Goal: Information Seeking & Learning: Learn about a topic

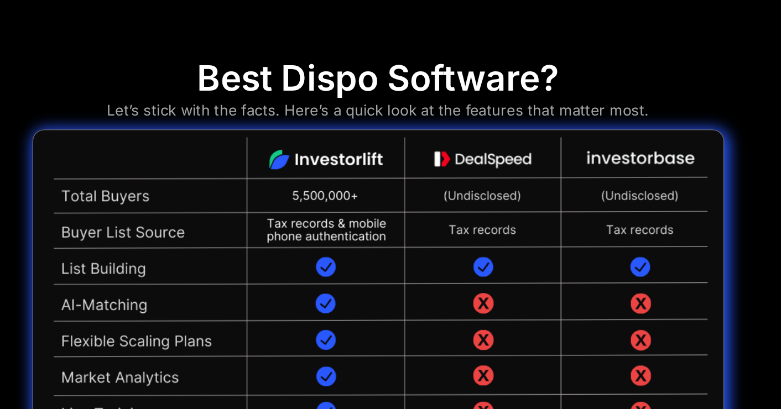
scroll to position [2378, 0]
click at [371, 197] on img at bounding box center [391, 397] width 524 height 400
click at [484, 142] on div "Best Dispo Software? Let’s stick with the facts. Here’s a quick look at the fea…" at bounding box center [391, 376] width 524 height 469
click at [467, 197] on img at bounding box center [391, 397] width 524 height 400
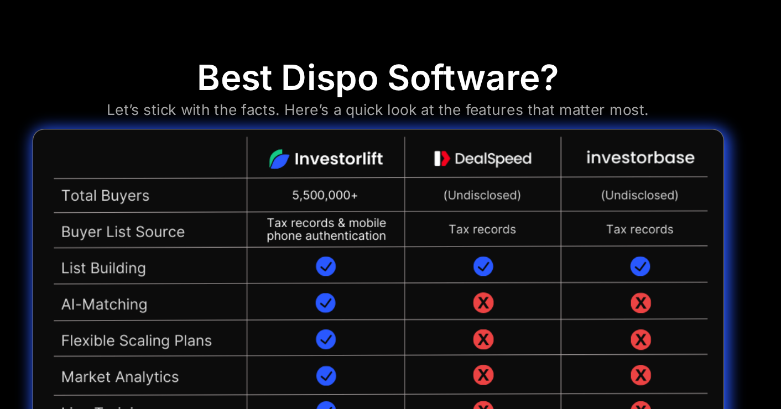
click at [467, 197] on img at bounding box center [391, 397] width 524 height 400
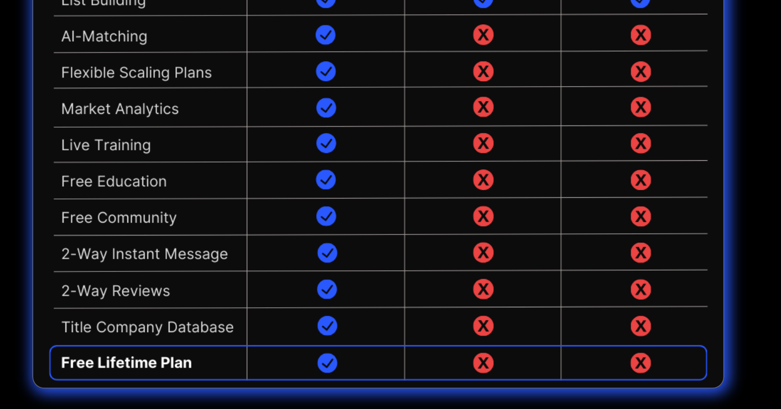
scroll to position [2582, 0]
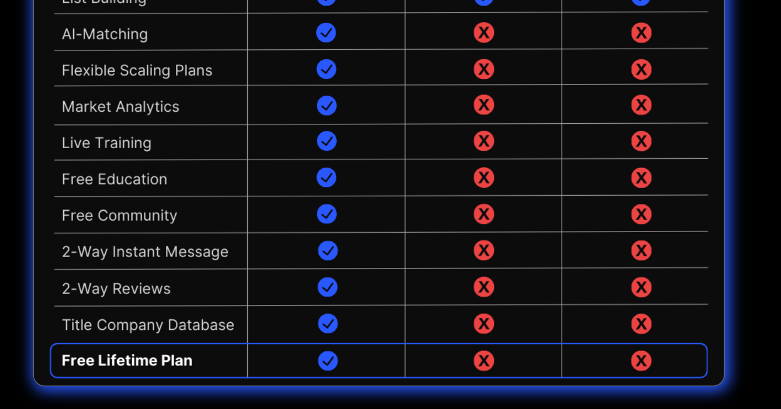
click at [129, 280] on img at bounding box center [391, 192] width 524 height 400
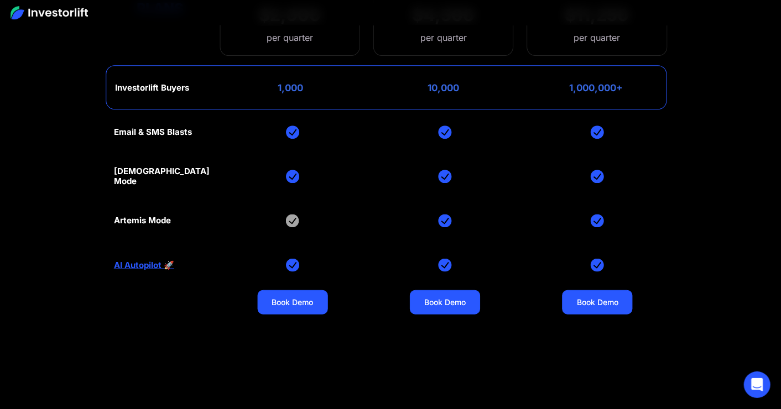
scroll to position [4990, 0]
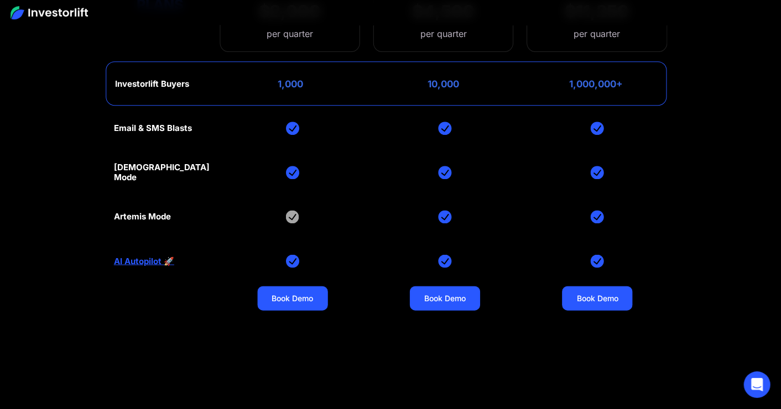
click at [290, 214] on img at bounding box center [292, 217] width 13 height 13
click at [141, 260] on link "AI Autopilot 🚀" at bounding box center [144, 262] width 60 height 10
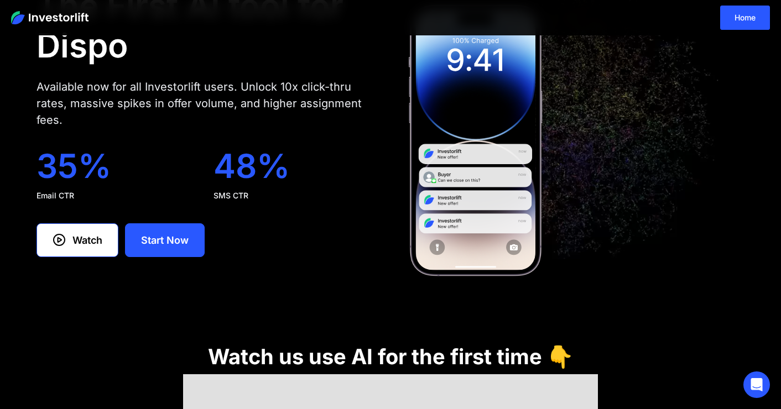
scroll to position [80, 0]
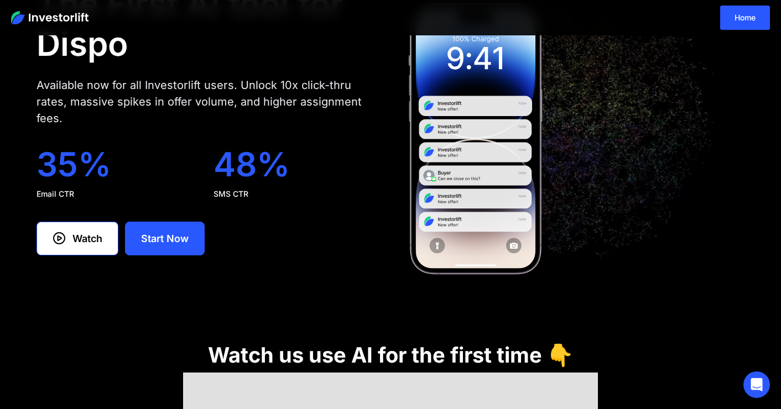
click at [77, 236] on div "Watch" at bounding box center [87, 238] width 30 height 15
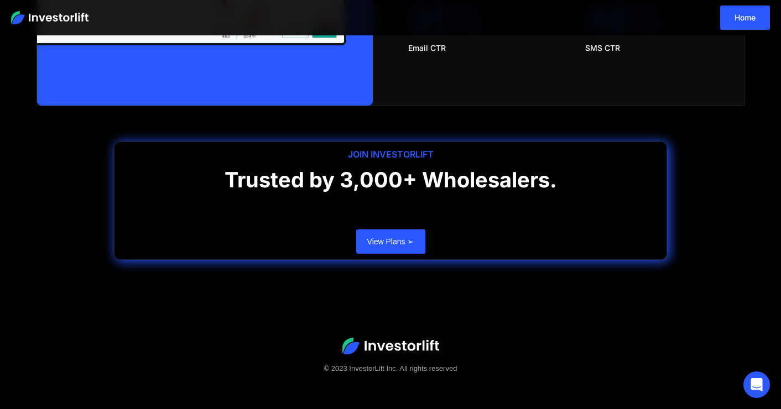
scroll to position [2207, 0]
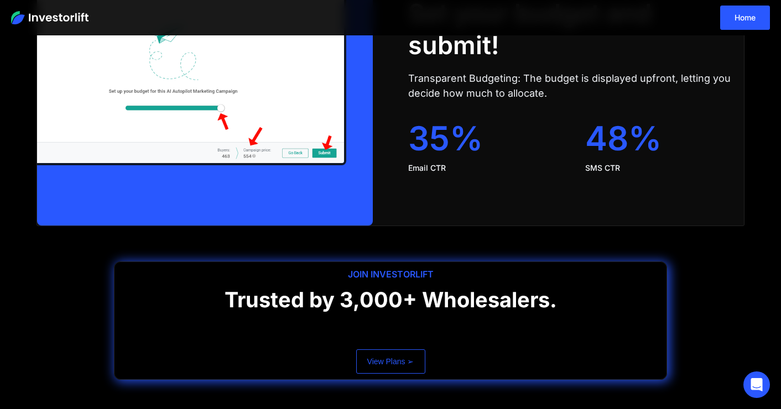
click at [383, 358] on link "View Plans ➢" at bounding box center [390, 361] width 69 height 24
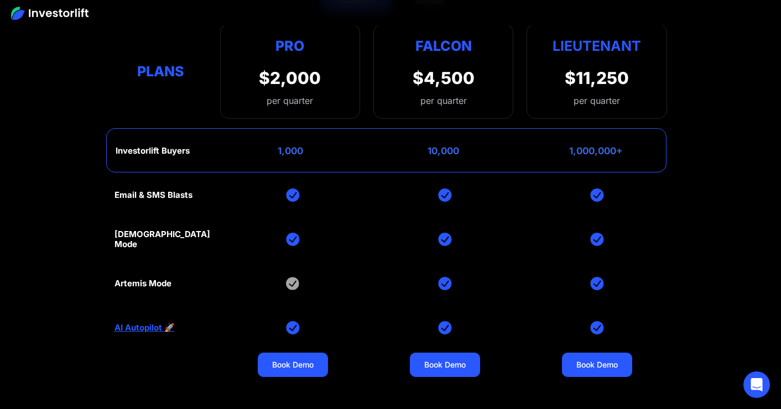
scroll to position [4924, 0]
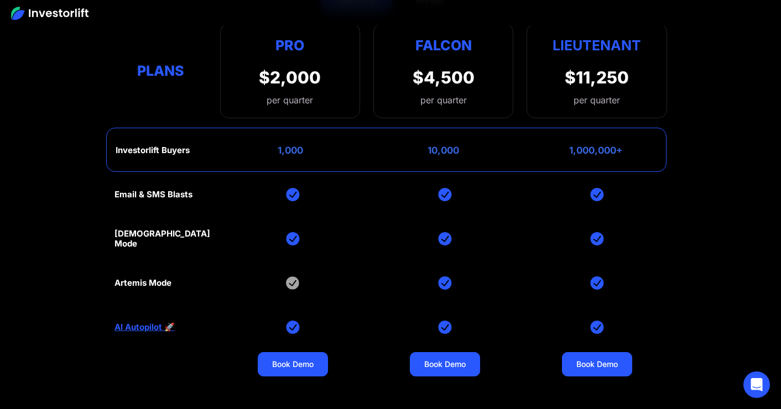
click at [291, 280] on img at bounding box center [292, 282] width 13 height 13
click at [135, 283] on div "Artemis Mode" at bounding box center [142, 283] width 57 height 10
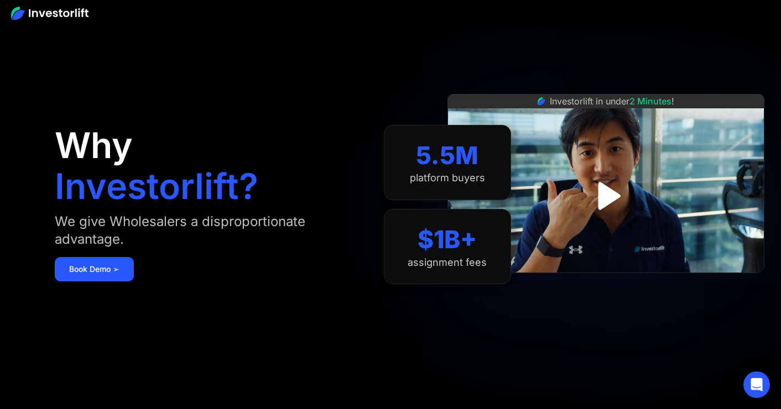
scroll to position [0, 0]
